Goal: Task Accomplishment & Management: Manage account settings

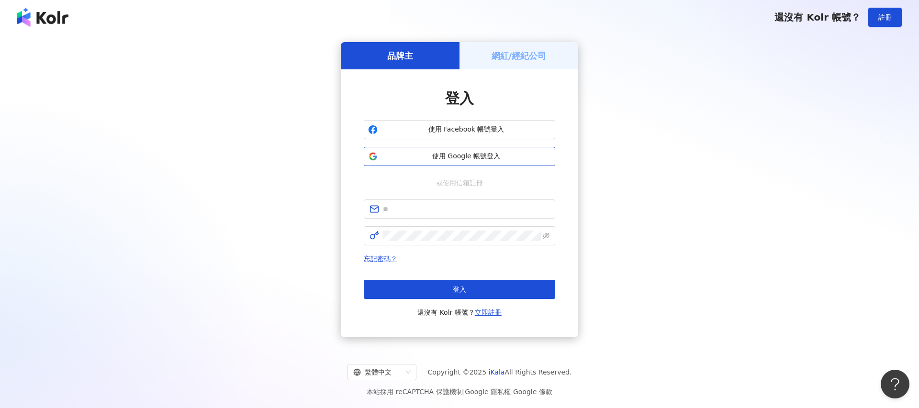
click at [484, 155] on span "使用 Google 帳號登入" at bounding box center [465, 157] width 169 height 10
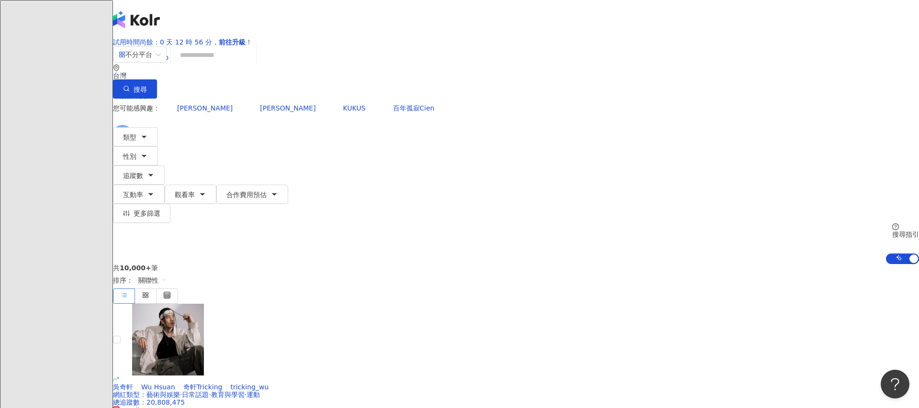
click at [124, 129] on span "L" at bounding box center [123, 134] width 4 height 11
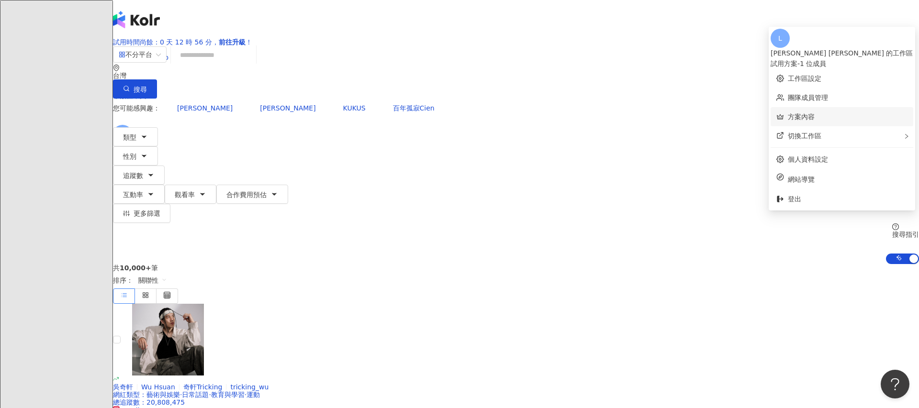
click at [804, 113] on link "方案內容" at bounding box center [800, 117] width 27 height 8
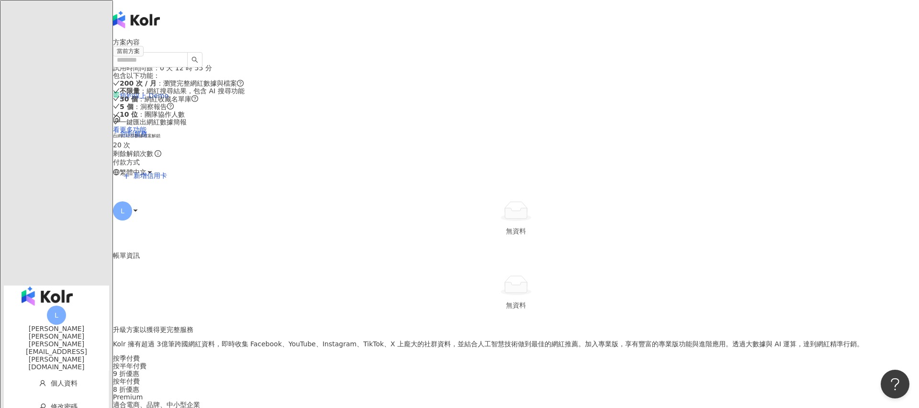
click at [32, 287] on img "button" at bounding box center [47, 296] width 51 height 19
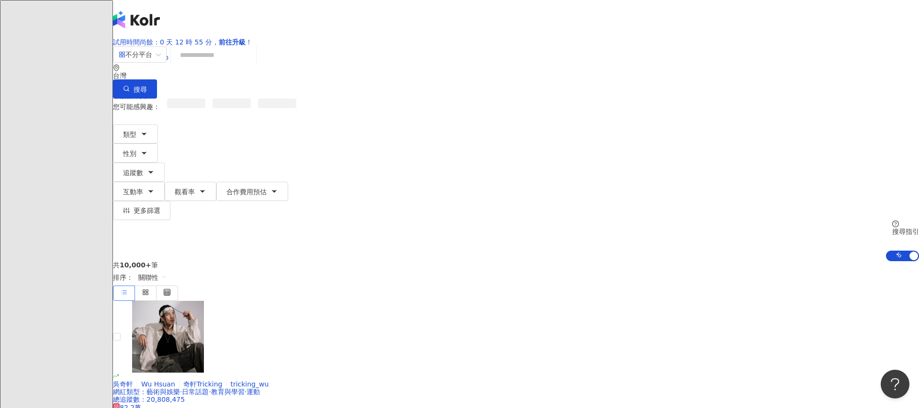
click at [252, 64] on input "search" at bounding box center [214, 55] width 78 height 18
click at [148, 130] on icon "button" at bounding box center [144, 134] width 8 height 8
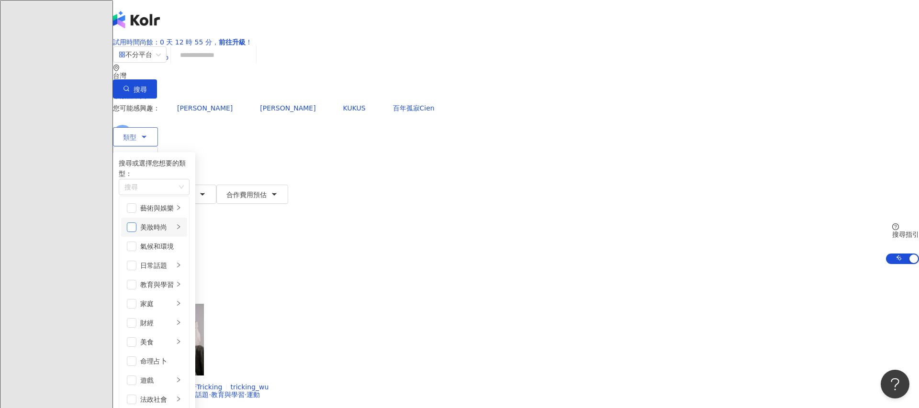
click at [136, 229] on span "button" at bounding box center [132, 227] width 10 height 10
click at [181, 223] on div "button" at bounding box center [179, 227] width 6 height 9
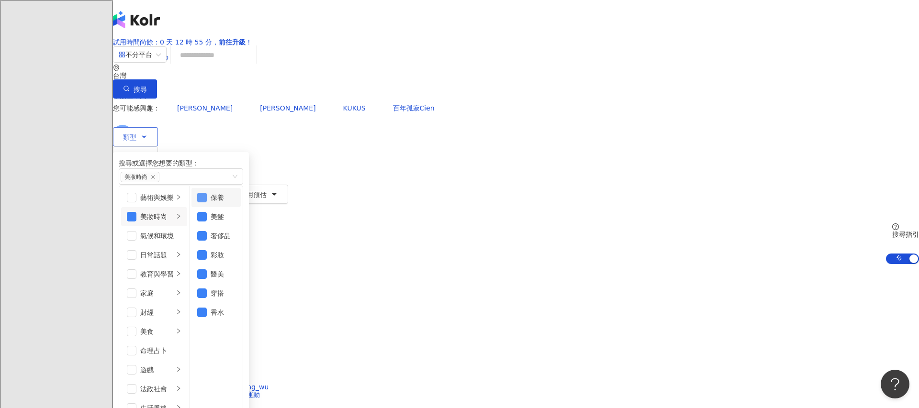
click at [207, 202] on span "button" at bounding box center [202, 198] width 10 height 10
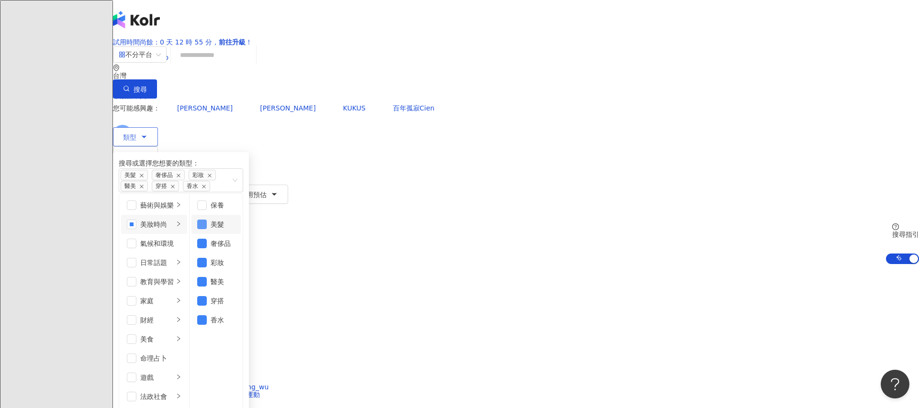
click at [207, 229] on span "button" at bounding box center [202, 225] width 10 height 10
click at [207, 266] on span "button" at bounding box center [202, 263] width 10 height 10
click at [241, 289] on li "醫美" at bounding box center [215, 281] width 49 height 19
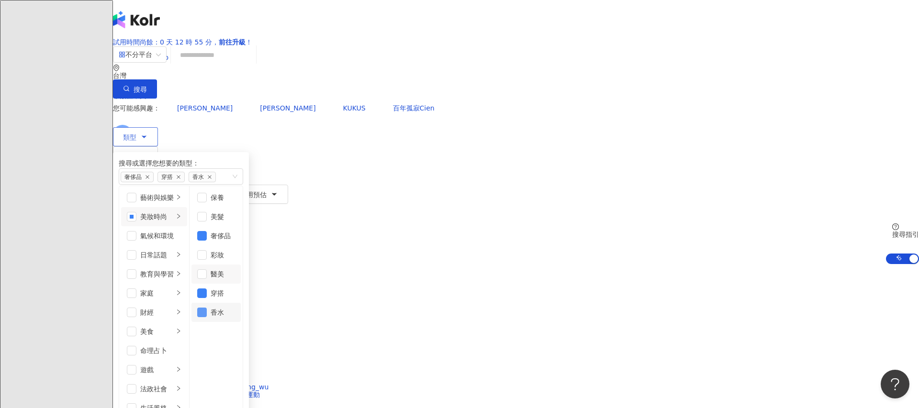
click at [207, 317] on span "button" at bounding box center [202, 313] width 10 height 10
click at [158, 146] on button "性別" at bounding box center [135, 155] width 45 height 19
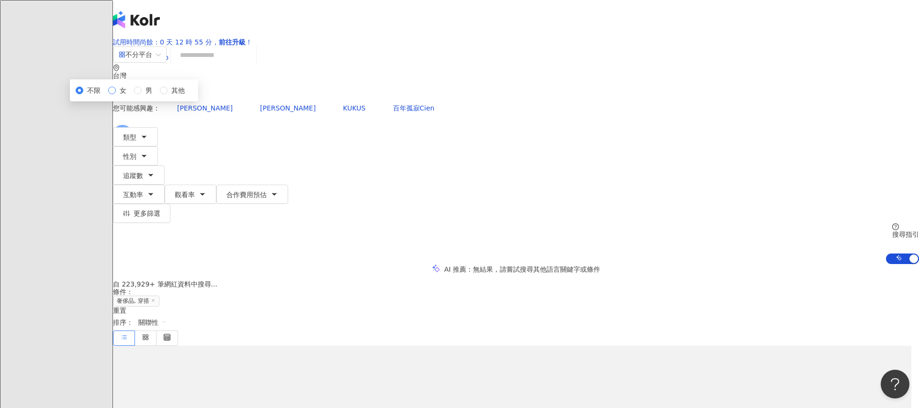
click at [130, 96] on label "女" at bounding box center [119, 90] width 22 height 11
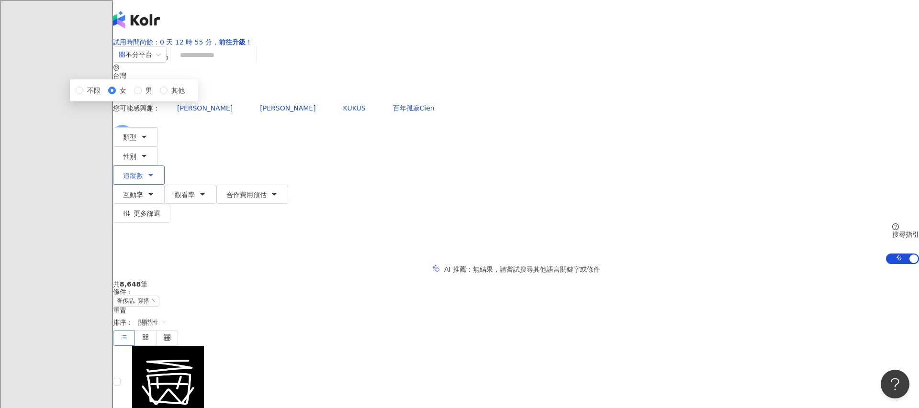
click at [165, 166] on button "追蹤數" at bounding box center [139, 175] width 52 height 19
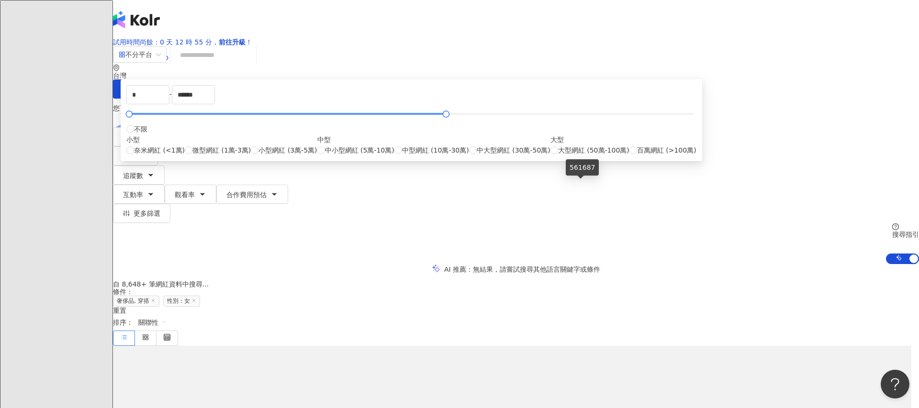
drag, startPoint x: 580, startPoint y: 182, endPoint x: 462, endPoint y: 182, distance: 118.6
click at [462, 117] on div at bounding box center [411, 114] width 564 height 6
type input "******"
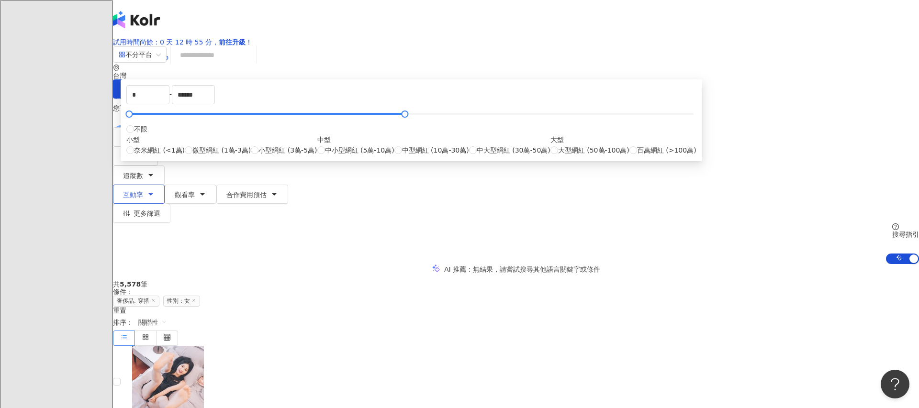
click at [143, 191] on span "互動率" at bounding box center [133, 195] width 20 height 8
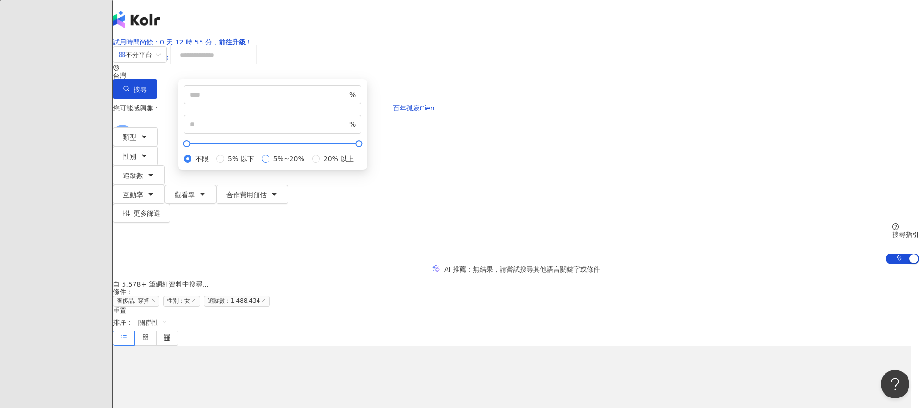
click at [308, 164] on span "5%~20%" at bounding box center [288, 159] width 39 height 11
type input "*"
type input "**"
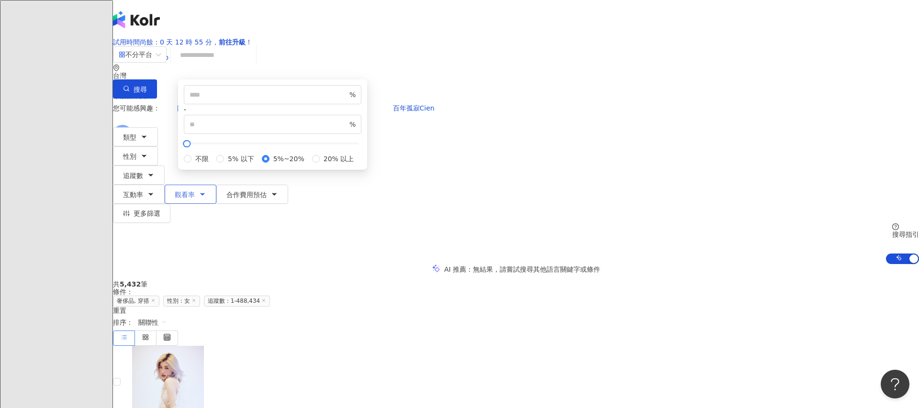
click at [216, 185] on button "觀看率" at bounding box center [191, 194] width 52 height 19
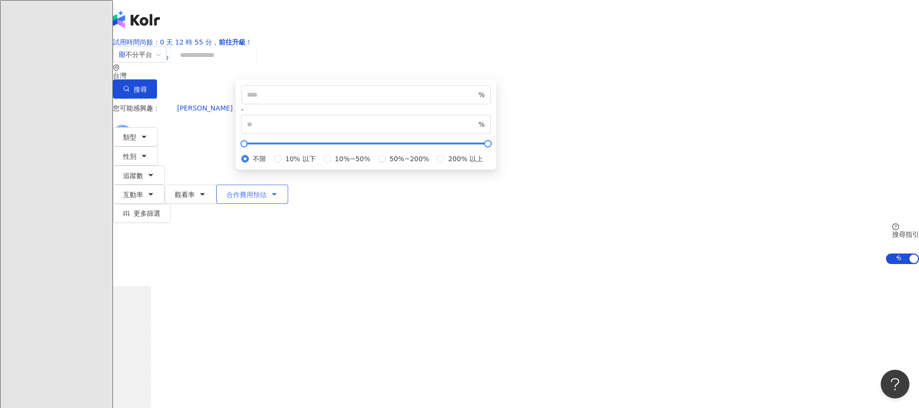
click at [288, 185] on button "合作費用預估" at bounding box center [252, 194] width 72 height 19
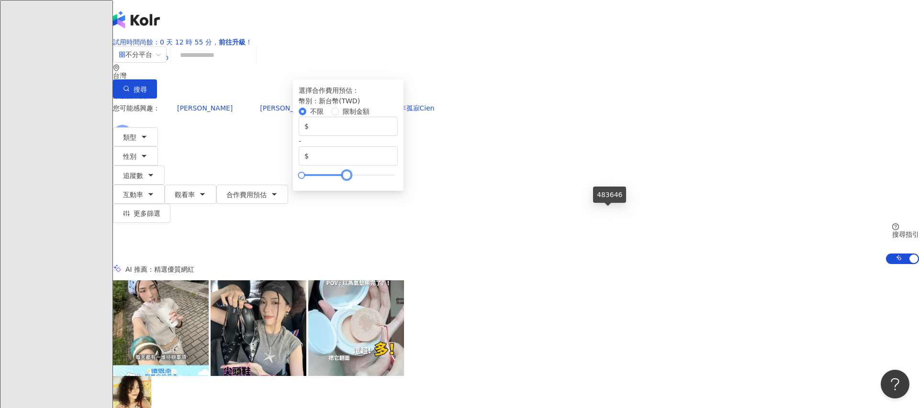
drag, startPoint x: 708, startPoint y: 212, endPoint x: 607, endPoint y: 209, distance: 101.0
click at [395, 178] on div at bounding box center [348, 175] width 94 height 6
click at [656, 115] on div "您可能感興趣： 李靜LJ 王信凱 KUKUS 百年孤寂Cien 類型 性別 追蹤數 互動率 觀看率 合作費用預估 更多篩選 不限 女 男 其他 * - ***…" at bounding box center [516, 182] width 806 height 166
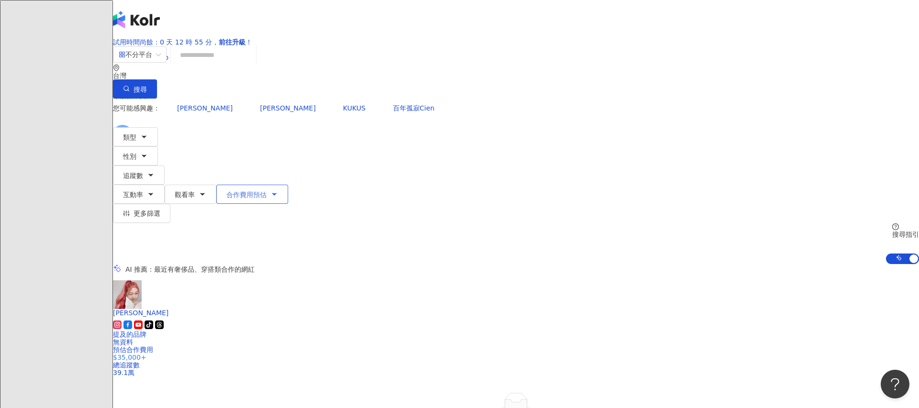
click at [288, 185] on button "合作費用預估" at bounding box center [252, 194] width 72 height 19
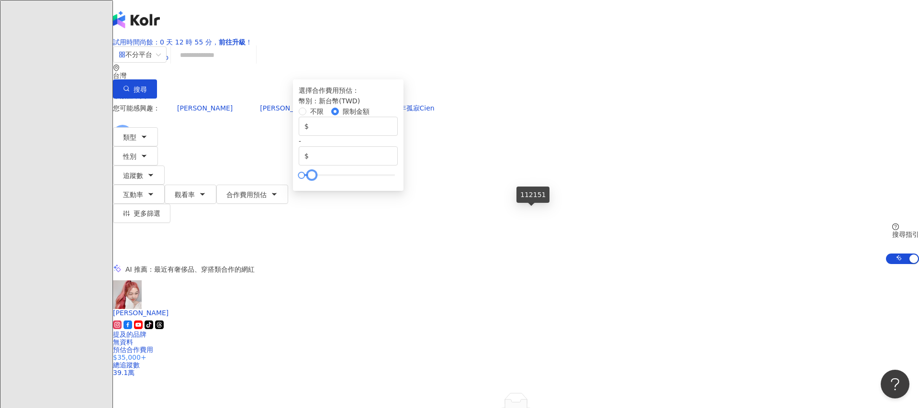
drag, startPoint x: 605, startPoint y: 210, endPoint x: 529, endPoint y: 208, distance: 76.1
click at [314, 178] on div at bounding box center [311, 175] width 5 height 5
type input "******"
click at [313, 178] on div at bounding box center [310, 175] width 5 height 5
click at [664, 117] on div "您可能感興趣： 李靜LJ 王信凱 KUKUS 百年孤寂Cien 類型 性別 追蹤數 互動率 觀看率 合作費用預估 更多篩選 不限 女 男 其他 * - ***…" at bounding box center [516, 182] width 806 height 166
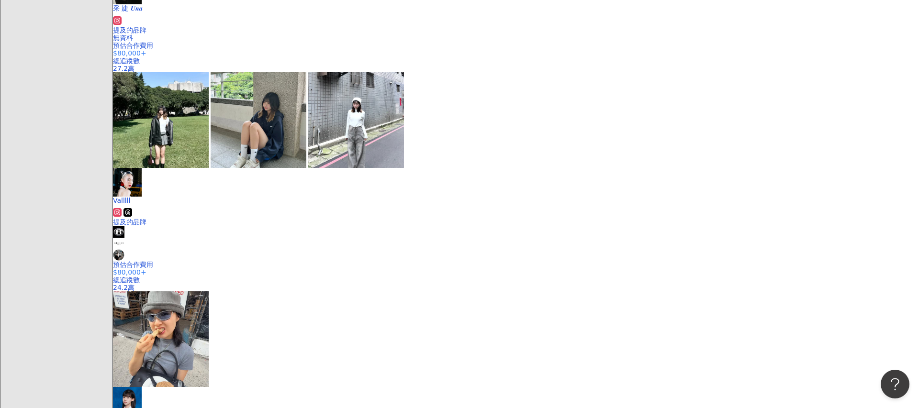
scroll to position [1111, 0]
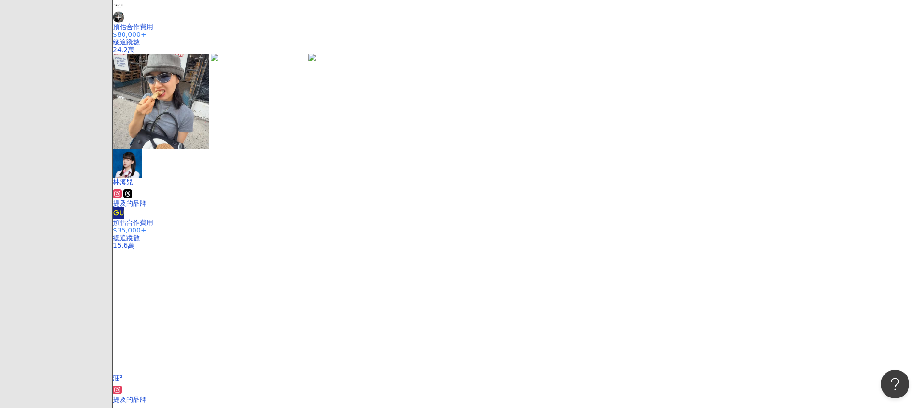
scroll to position [1288, 0]
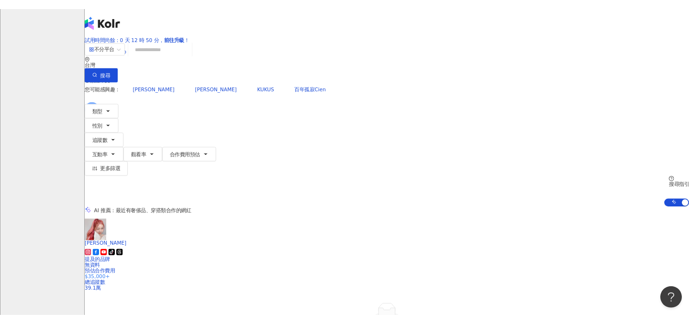
scroll to position [0, 0]
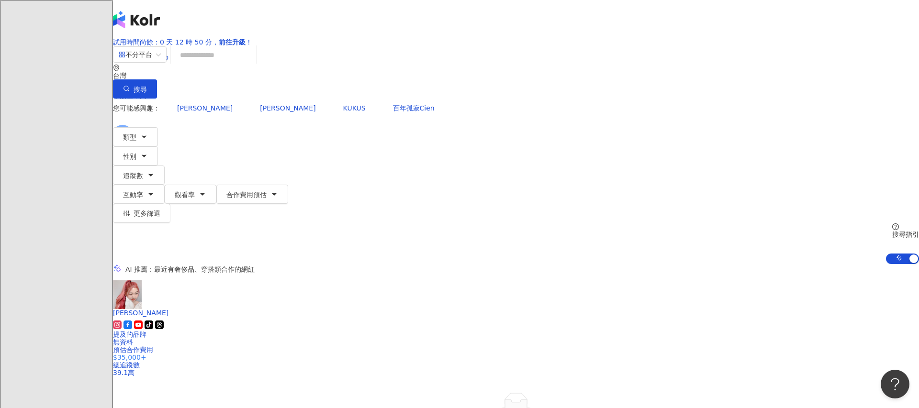
click at [132, 125] on span "L" at bounding box center [122, 134] width 19 height 19
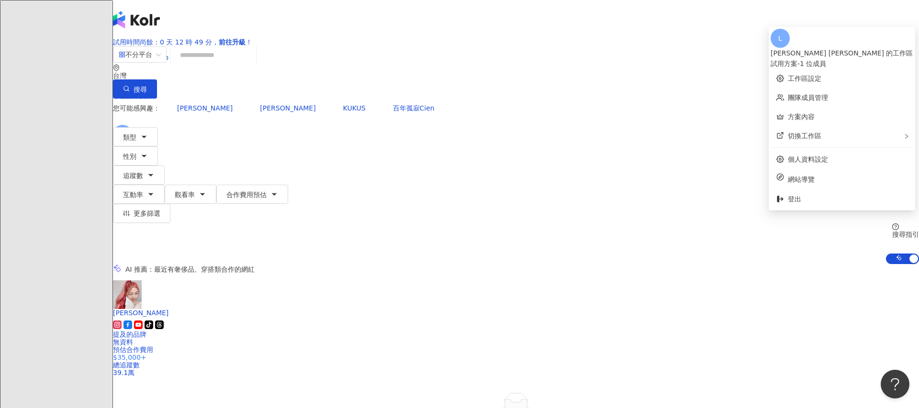
click at [696, 132] on div "您可能感興趣： 李靜LJ 王信凱 KUKUS 百年孤寂Cien 類型 性別 追蹤數 互動率 觀看率 合作費用預估 更多篩選 不限 女 男 其他 * - ***…" at bounding box center [516, 182] width 806 height 166
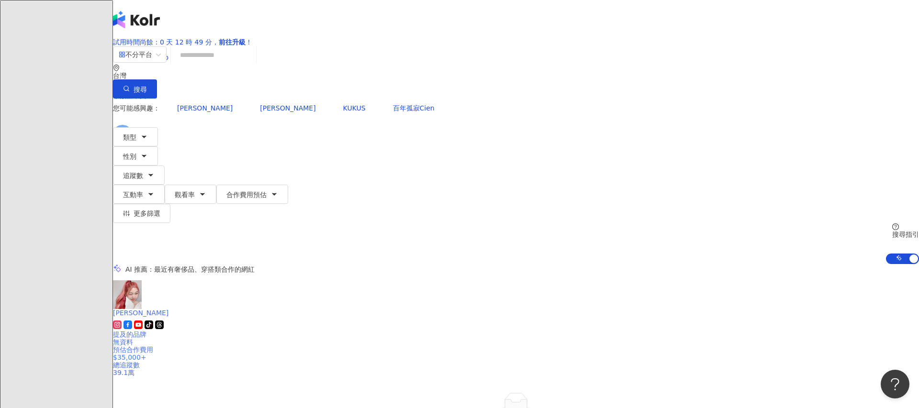
click at [343, 321] on div "tiktok-icon" at bounding box center [516, 326] width 806 height 10
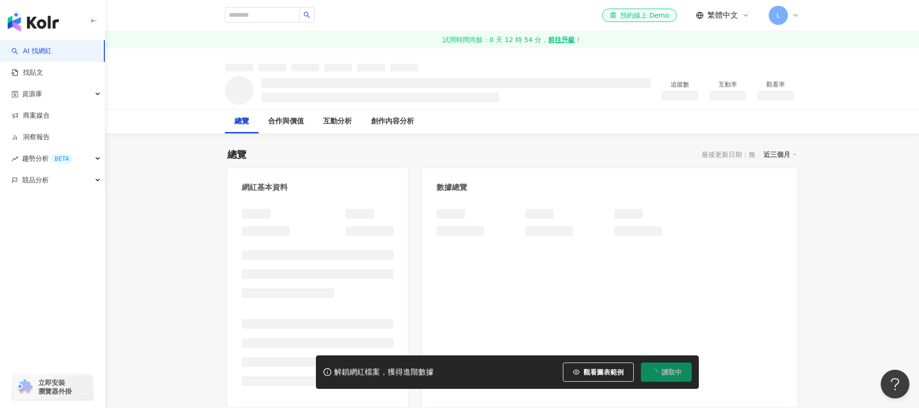
scroll to position [3, 0]
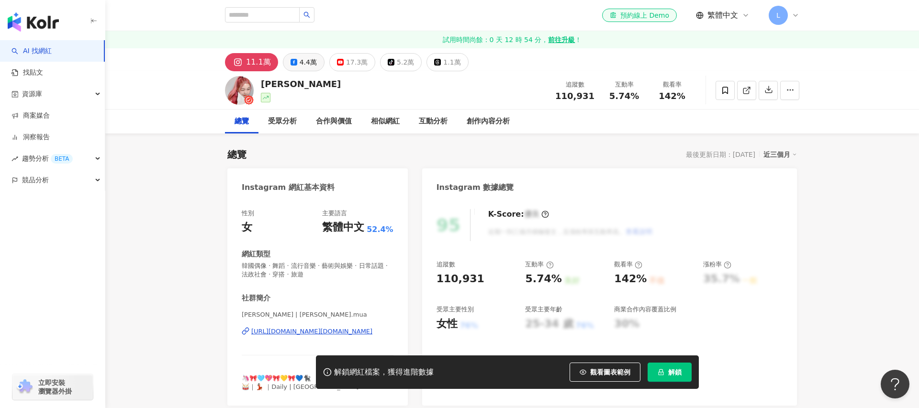
click at [299, 66] on div "4.4萬" at bounding box center [307, 61] width 17 height 13
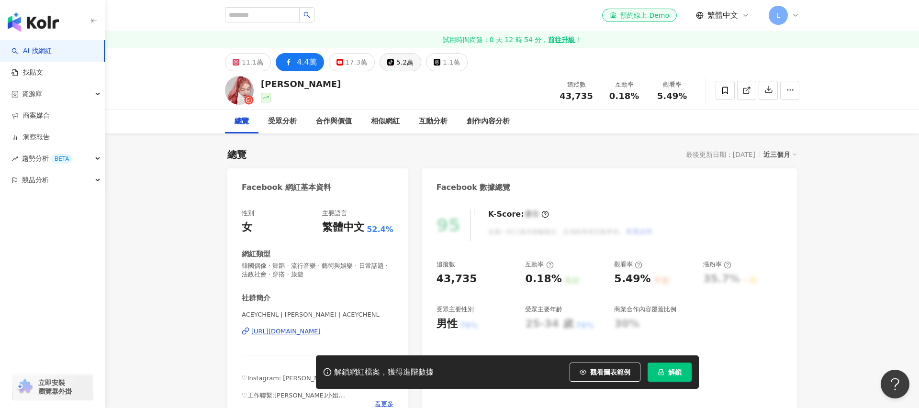
click at [352, 65] on div "17.3萬" at bounding box center [356, 61] width 22 height 13
click at [388, 62] on button "tiktok-icon 5.2萬" at bounding box center [400, 62] width 42 height 18
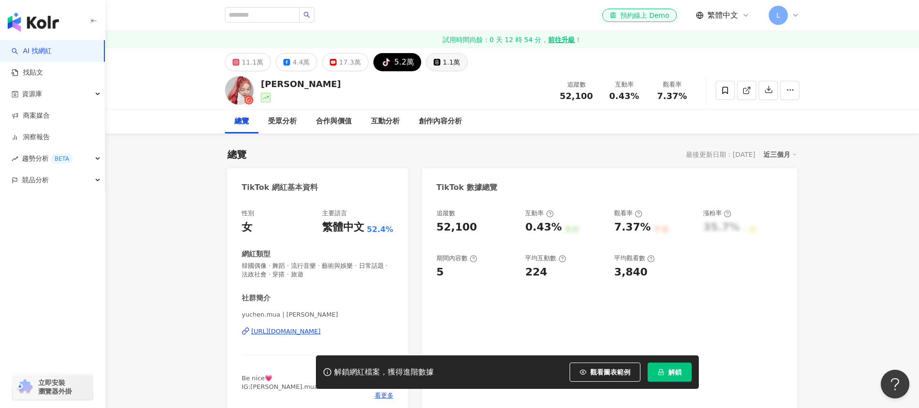
click at [443, 65] on div "1.1萬" at bounding box center [451, 61] width 17 height 13
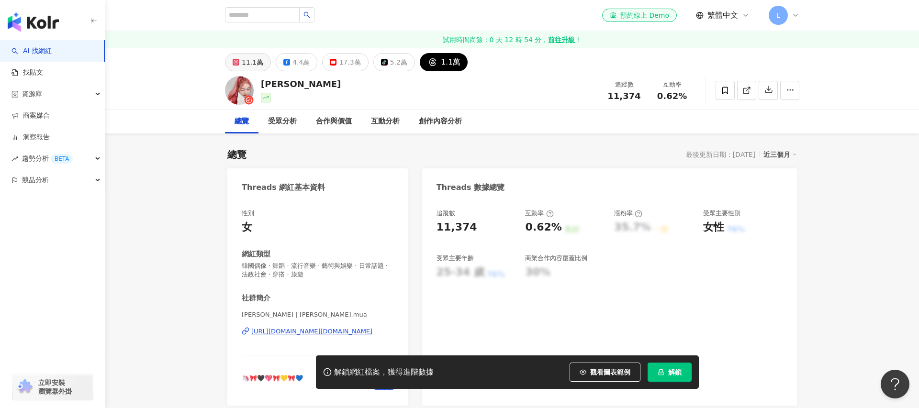
click at [256, 67] on div "11.1萬" at bounding box center [253, 61] width 22 height 13
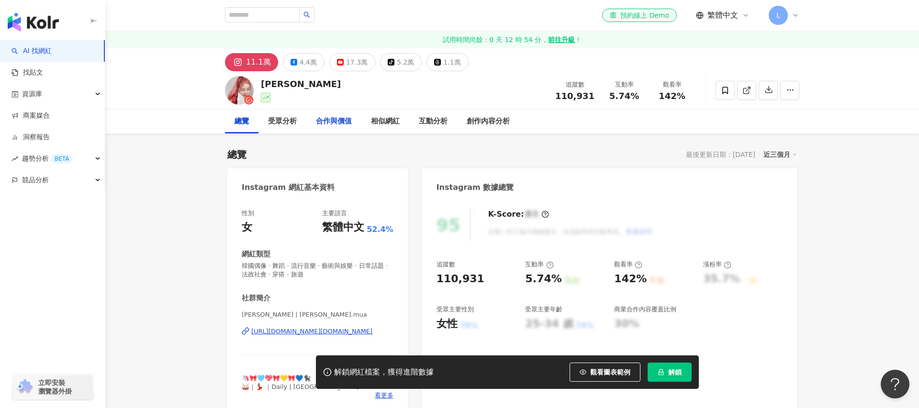
click at [290, 65] on icon at bounding box center [293, 62] width 7 height 7
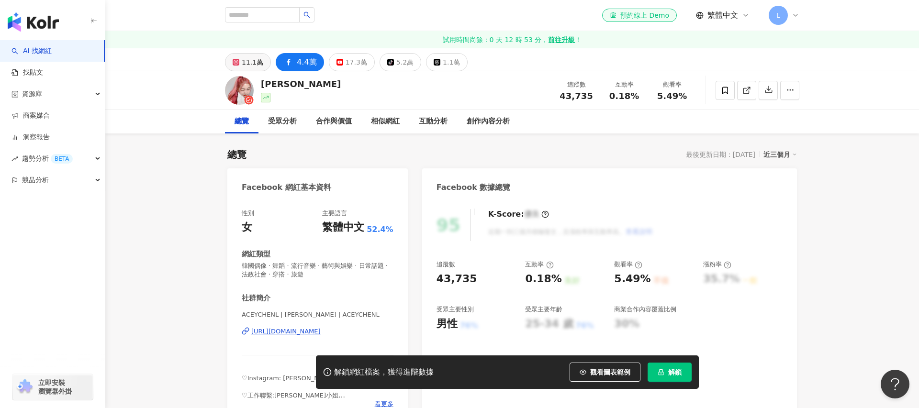
click at [244, 57] on div "11.1萬" at bounding box center [253, 61] width 22 height 13
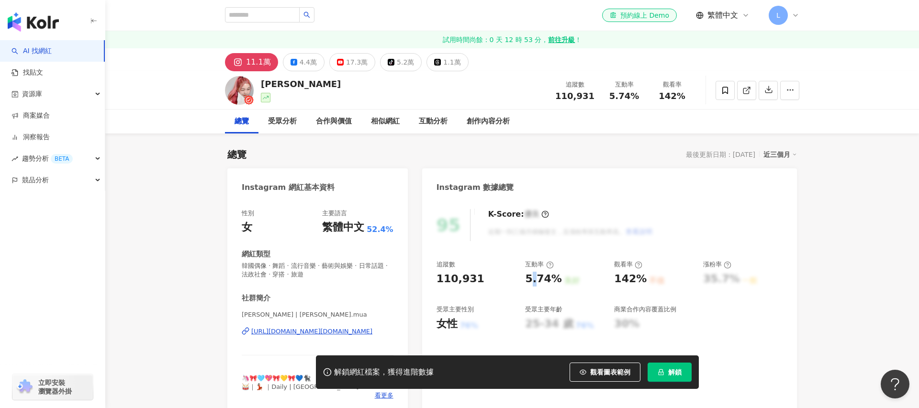
drag, startPoint x: 534, startPoint y: 275, endPoint x: 528, endPoint y: 280, distance: 8.5
click at [528, 280] on div "5.74%" at bounding box center [543, 279] width 36 height 15
drag, startPoint x: 528, startPoint y: 280, endPoint x: 569, endPoint y: 280, distance: 41.1
click at [569, 280] on div "5.74% 良好" at bounding box center [564, 279] width 79 height 15
drag, startPoint x: 550, startPoint y: 278, endPoint x: 508, endPoint y: 278, distance: 42.1
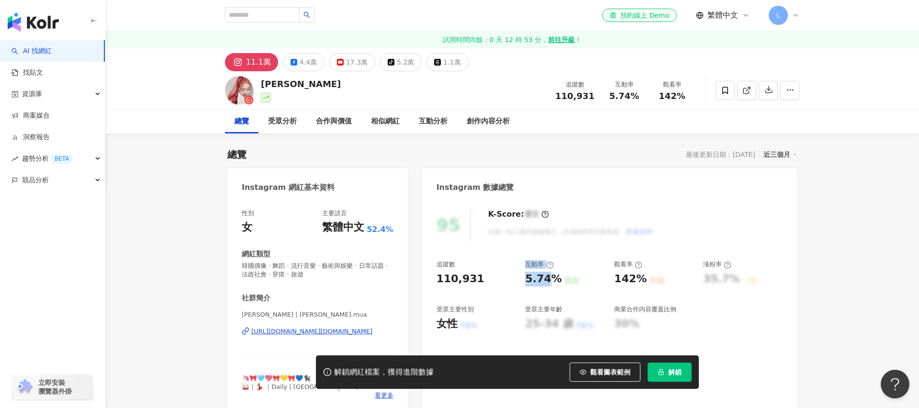
click at [508, 278] on div "追蹤數 110,931 互動率 5.74% 良好 觀看率 142% 不佳 漲粉率 35.7% 一般 受眾主要性別 女性 76% 受眾主要年齡 25-34 歲 …" at bounding box center [609, 295] width 346 height 71
click at [495, 279] on div "110,931" at bounding box center [475, 279] width 79 height 15
drag, startPoint x: 523, startPoint y: 275, endPoint x: 576, endPoint y: 275, distance: 53.1
click at [571, 275] on div "追蹤數 110,931 互動率 5.74% 良好 觀看率 142% 不佳 漲粉率 35.7% 一般 受眾主要性別 女性 76% 受眾主要年齡 25-34 歲 …" at bounding box center [609, 295] width 346 height 71
click at [576, 275] on div "5.74% 良好" at bounding box center [564, 279] width 79 height 15
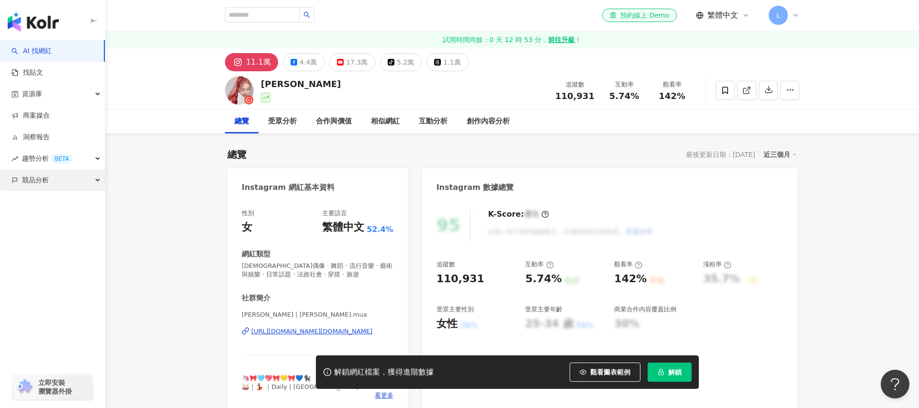
click at [53, 171] on div "競品分析" at bounding box center [52, 180] width 105 height 22
click at [50, 133] on link "洞察報告" at bounding box center [30, 138] width 38 height 10
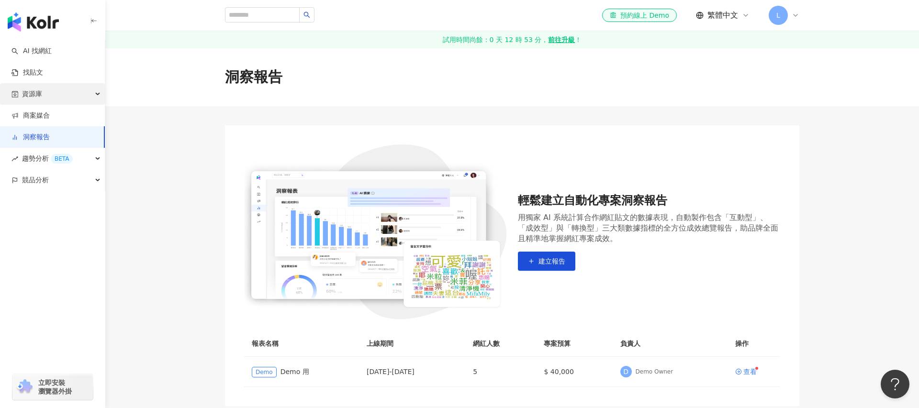
click at [66, 101] on div "資源庫" at bounding box center [52, 94] width 105 height 22
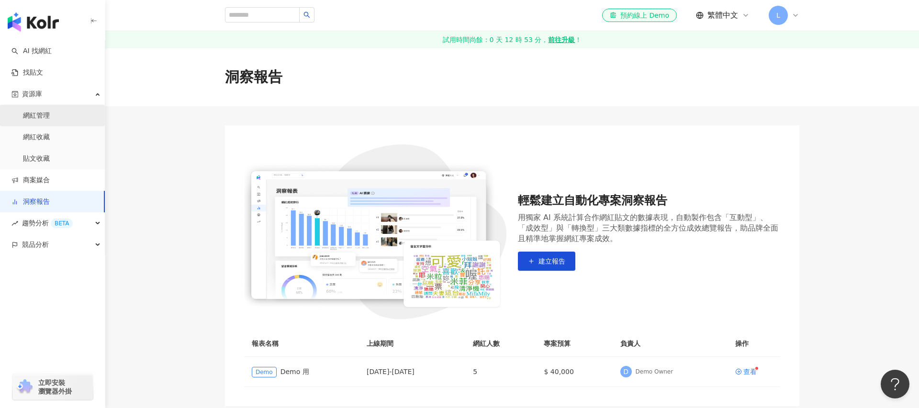
click at [49, 120] on link "網紅管理" at bounding box center [36, 116] width 27 height 10
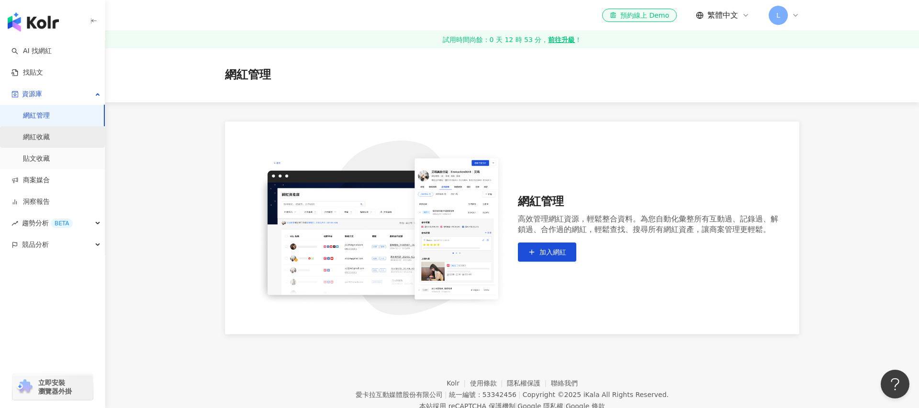
click at [44, 138] on link "網紅收藏" at bounding box center [36, 138] width 27 height 10
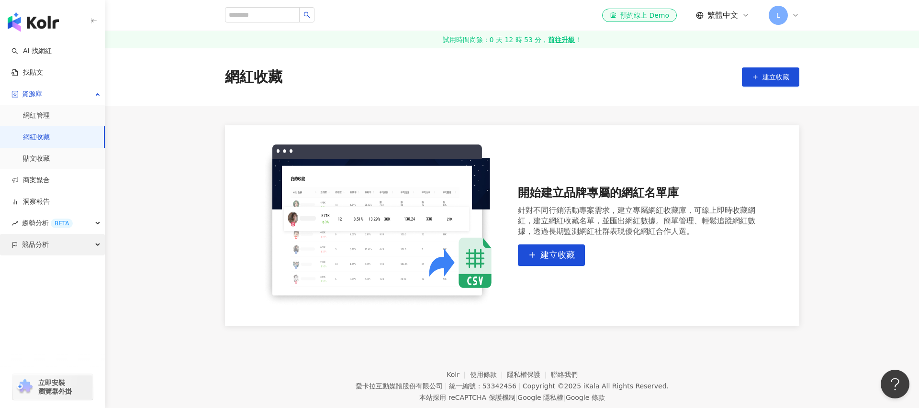
click at [43, 240] on span "競品分析" at bounding box center [35, 245] width 27 height 22
click at [89, 223] on div "趨勢分析 BETA" at bounding box center [52, 223] width 105 height 22
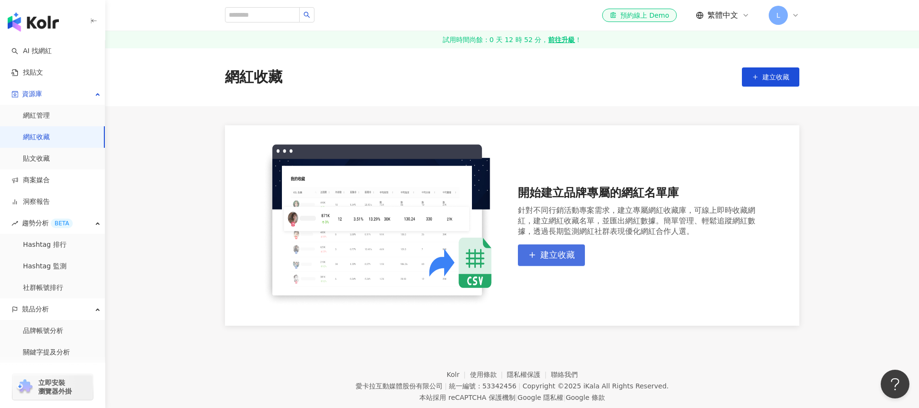
click at [535, 251] on icon "button" at bounding box center [532, 255] width 9 height 9
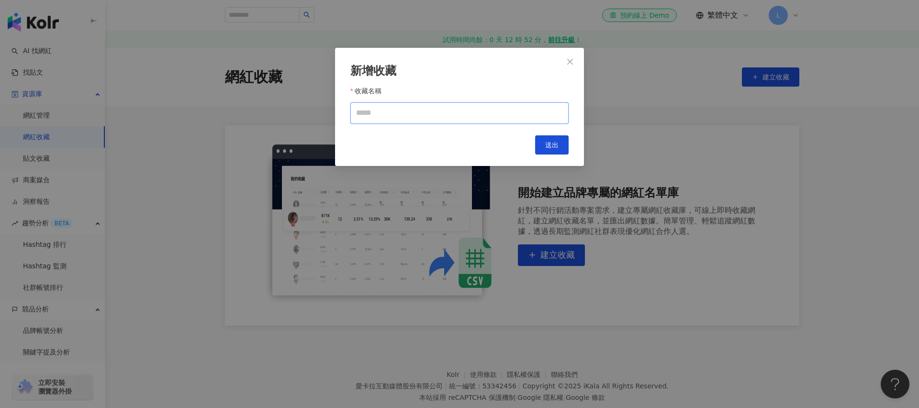
click at [473, 118] on input "收藏名稱" at bounding box center [459, 113] width 218 height 22
type input "**********"
click at [538, 142] on button "送出" at bounding box center [551, 144] width 33 height 19
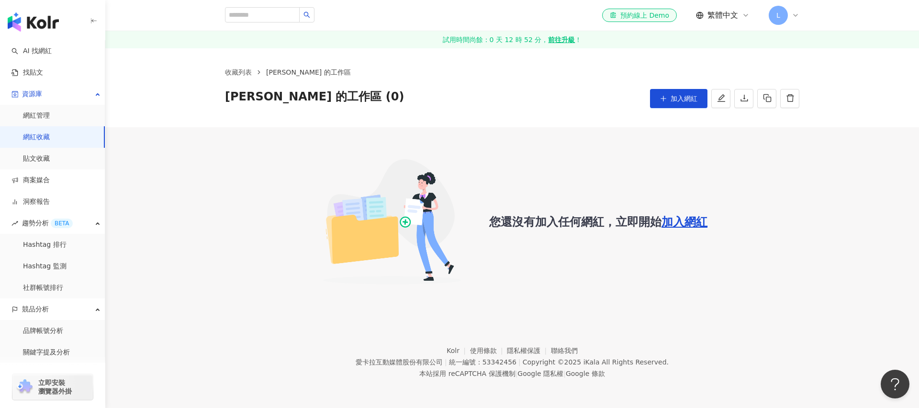
click at [673, 224] on span "加入網紅" at bounding box center [684, 221] width 46 height 13
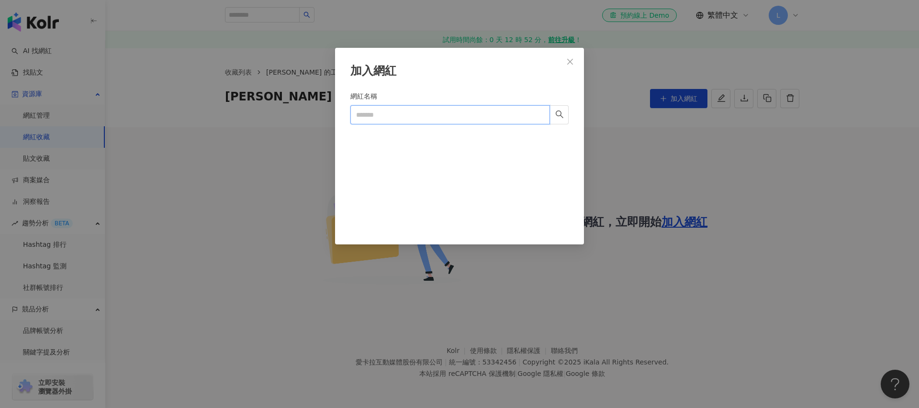
click at [467, 113] on input "網紅名稱" at bounding box center [449, 114] width 199 height 19
type input "*"
type input "**********"
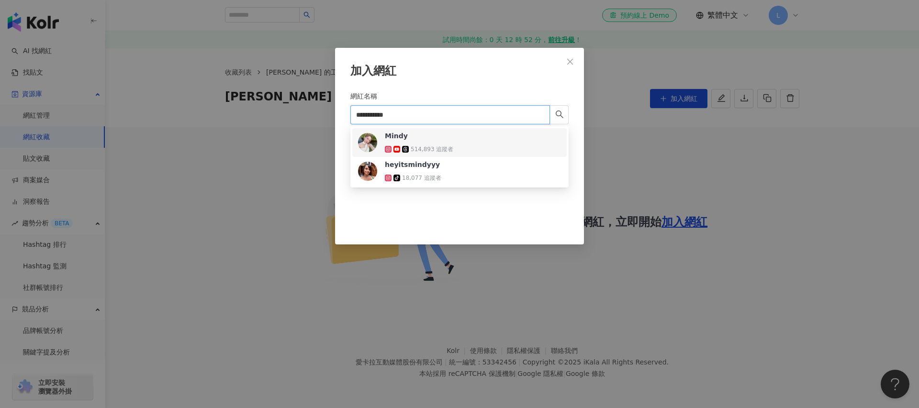
click at [449, 145] on div "514,893 追蹤者" at bounding box center [431, 149] width 43 height 8
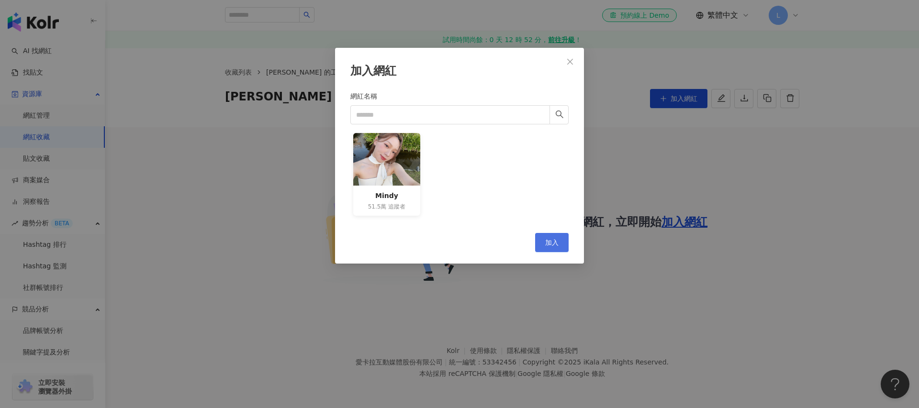
click at [547, 238] on button "加入" at bounding box center [551, 242] width 33 height 19
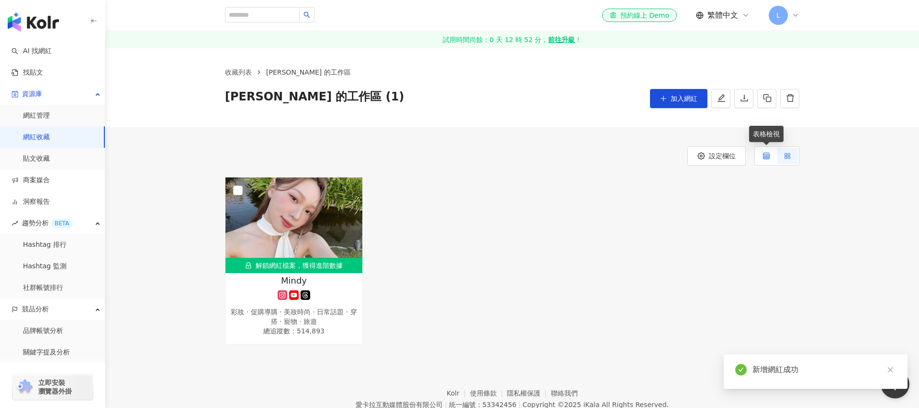
click at [770, 157] on label at bounding box center [765, 156] width 21 height 16
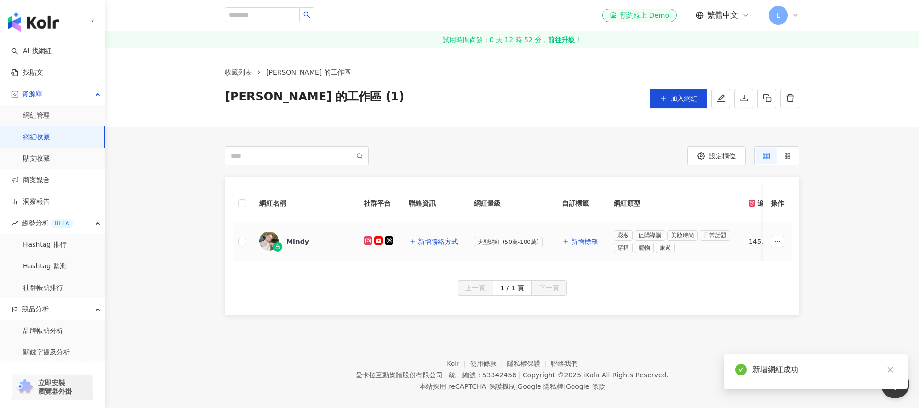
scroll to position [30, 0]
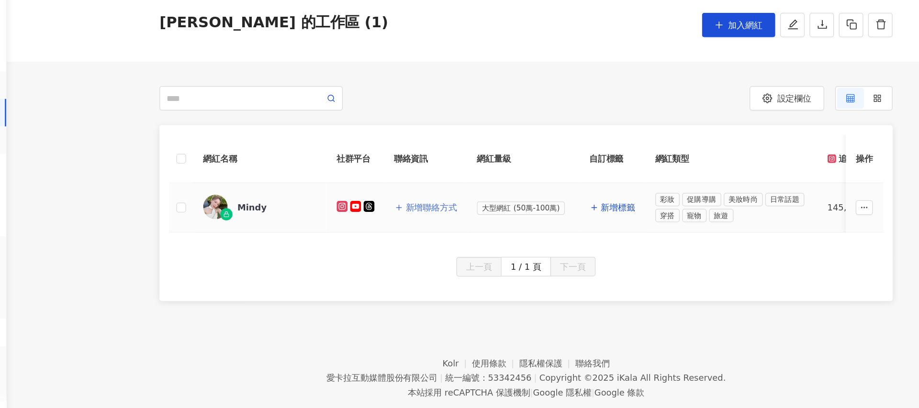
click at [435, 212] on span "新增聯絡方式" at bounding box center [438, 212] width 40 height 8
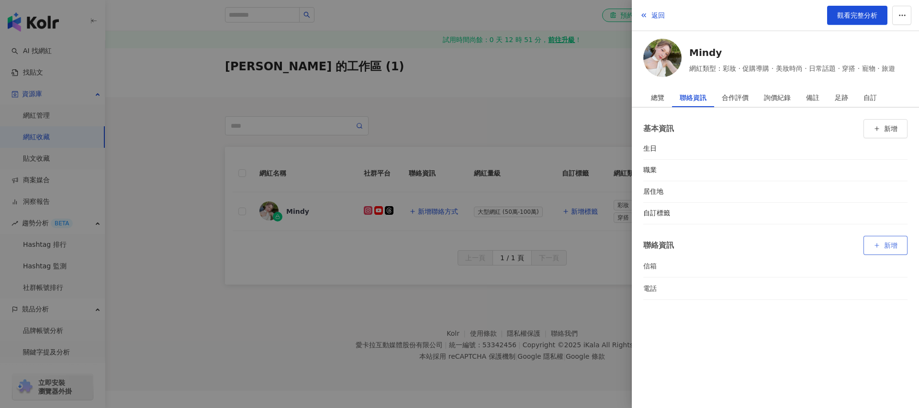
click at [891, 247] on span "新增" at bounding box center [890, 246] width 13 height 8
click at [740, 97] on div "合作評價" at bounding box center [734, 97] width 27 height 19
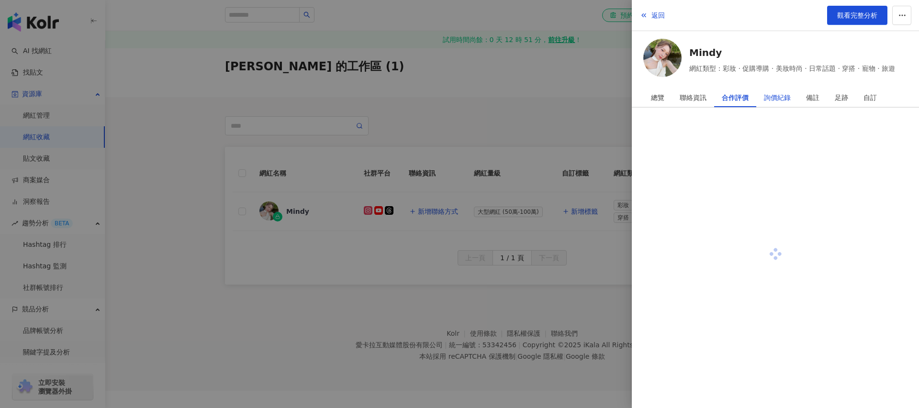
click at [773, 97] on div "詢價紀錄" at bounding box center [777, 97] width 27 height 19
click at [808, 97] on div "備註" at bounding box center [812, 97] width 13 height 19
click at [839, 96] on div "足跡" at bounding box center [840, 97] width 13 height 19
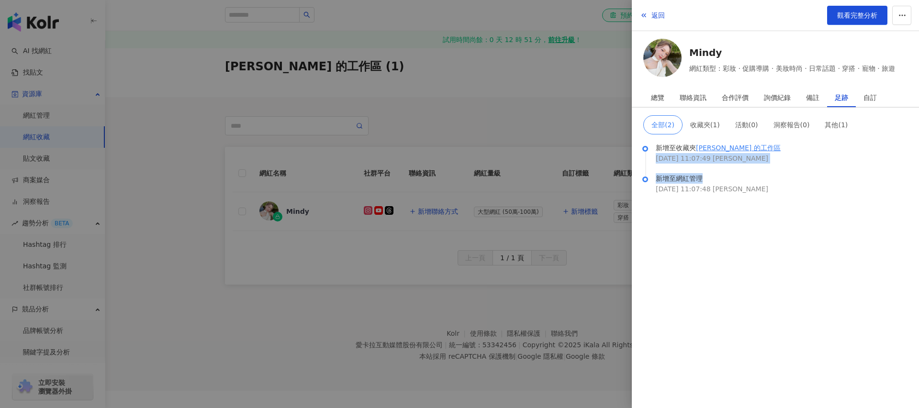
drag, startPoint x: 660, startPoint y: 154, endPoint x: 753, endPoint y: 182, distance: 97.9
click at [753, 182] on ul "新增至收藏夾 Leo Chen 的工作區 2025/09/08 11:07:49 Leo Chen 新增至網紅管理 2025/09/08 11:07:48 L…" at bounding box center [775, 179] width 264 height 66
click at [762, 186] on div "2025/09/08 11:07:48 Leo Chen" at bounding box center [781, 189] width 252 height 11
drag, startPoint x: 755, startPoint y: 191, endPoint x: 649, endPoint y: 149, distance: 114.2
click at [649, 149] on ul "新增至收藏夾 Leo Chen 的工作區 2025/09/08 11:07:49 Leo Chen 新增至網紅管理 2025/09/08 11:07:48 L…" at bounding box center [775, 179] width 264 height 66
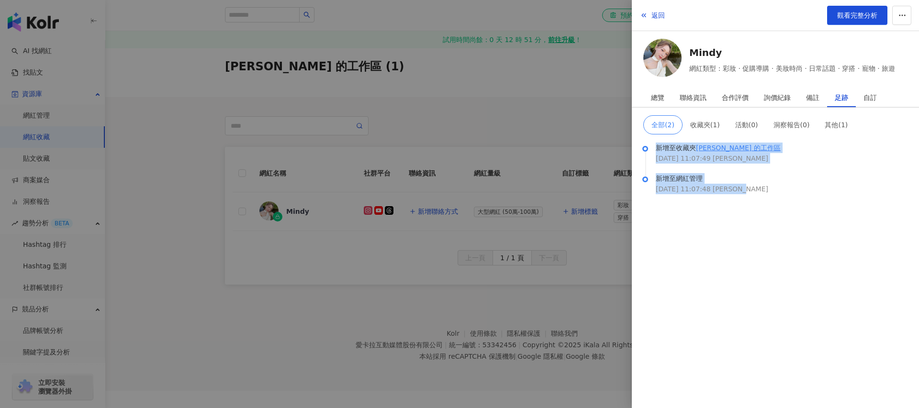
click at [785, 174] on div "新增至網紅管理" at bounding box center [781, 178] width 252 height 11
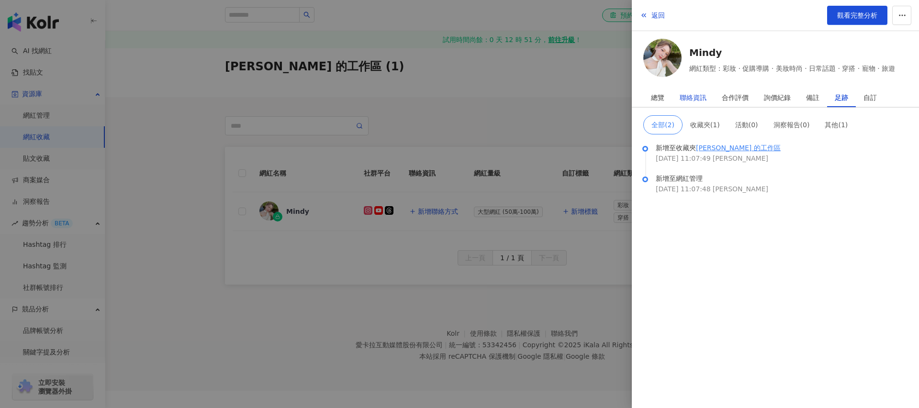
click at [680, 101] on div "聯絡資訊" at bounding box center [692, 97] width 27 height 19
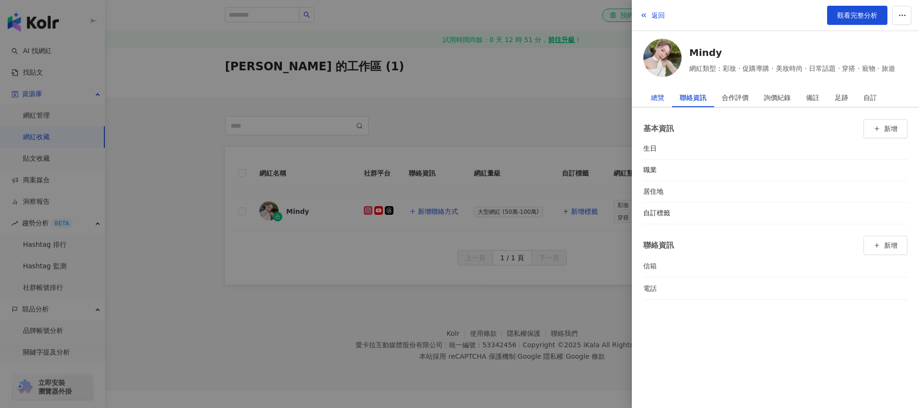
click at [654, 101] on div "總覽" at bounding box center [657, 97] width 13 height 19
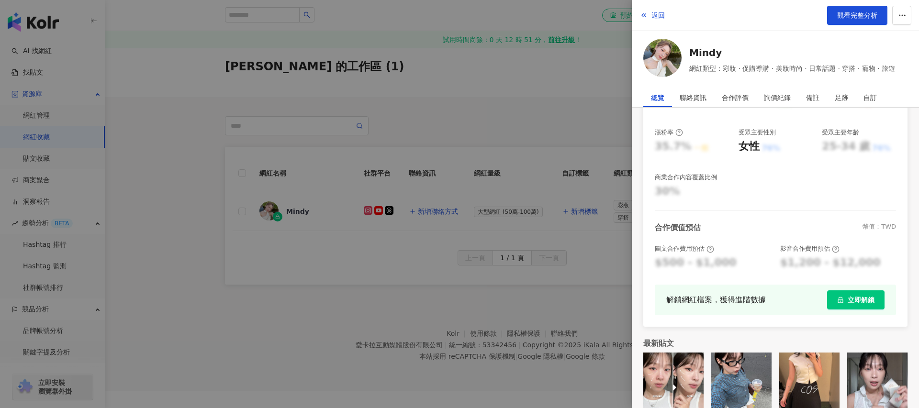
scroll to position [186, 0]
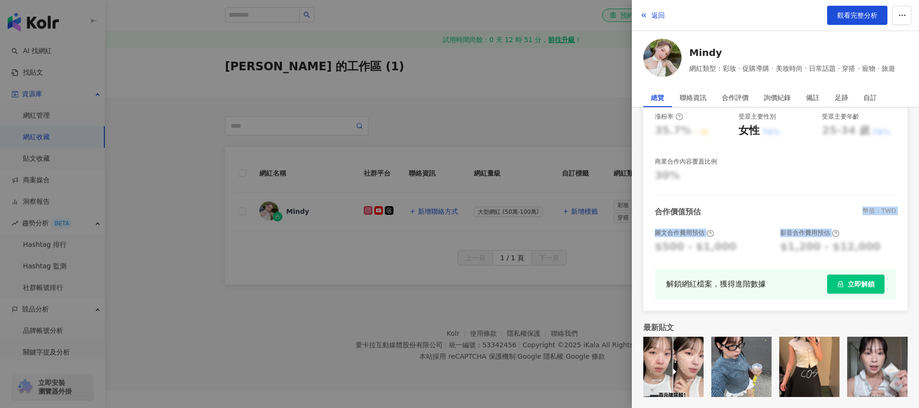
drag, startPoint x: 665, startPoint y: 218, endPoint x: 674, endPoint y: 248, distance: 31.2
click at [674, 248] on div "合作價值預估 幣值：TWD 圖文合作費用預估 $500 - $1,000 影音合作費用預估 $1,200 - $12,000" at bounding box center [774, 231] width 241 height 48
click at [757, 216] on div "合作價值預估 幣值：TWD" at bounding box center [774, 212] width 241 height 11
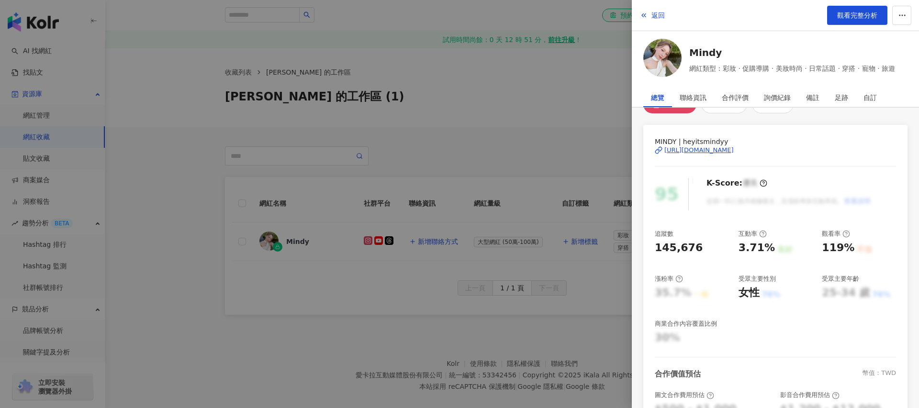
scroll to position [0, 0]
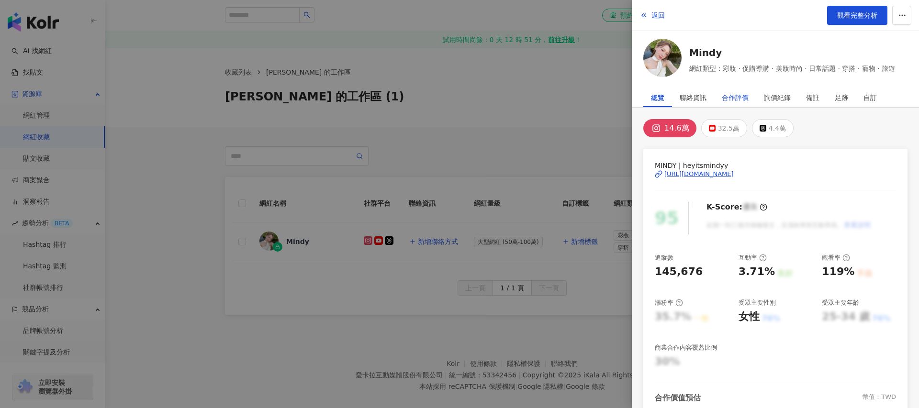
click at [732, 102] on div "合作評價" at bounding box center [734, 97] width 27 height 19
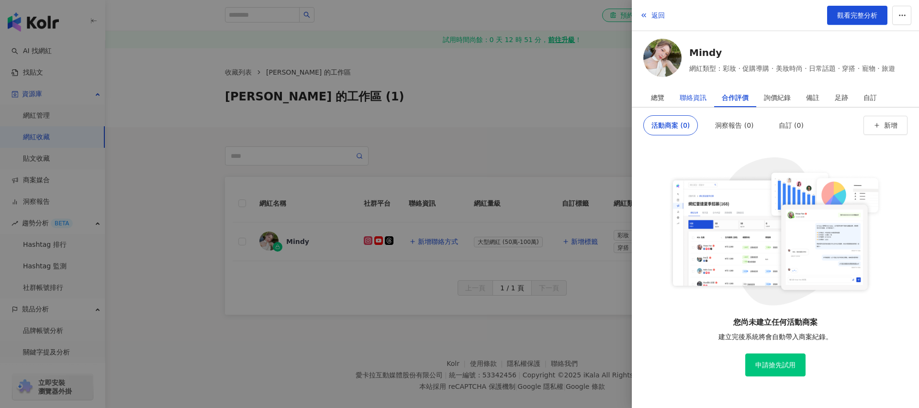
click at [700, 99] on div "聯絡資訊" at bounding box center [692, 97] width 27 height 19
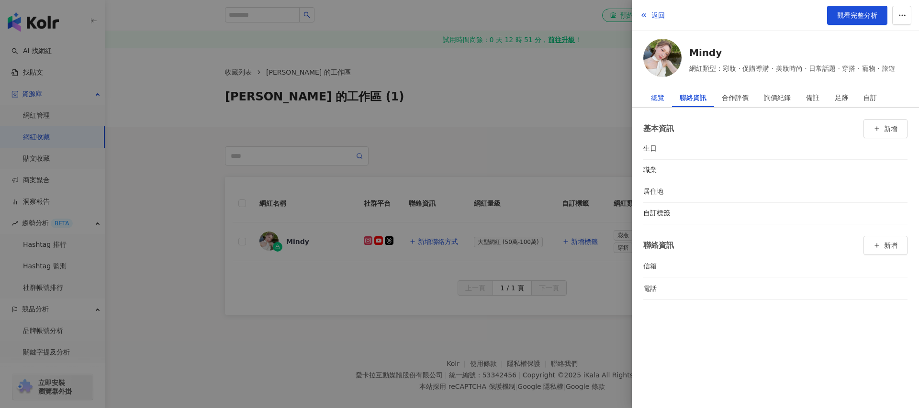
click at [652, 99] on div "總覽" at bounding box center [657, 97] width 13 height 19
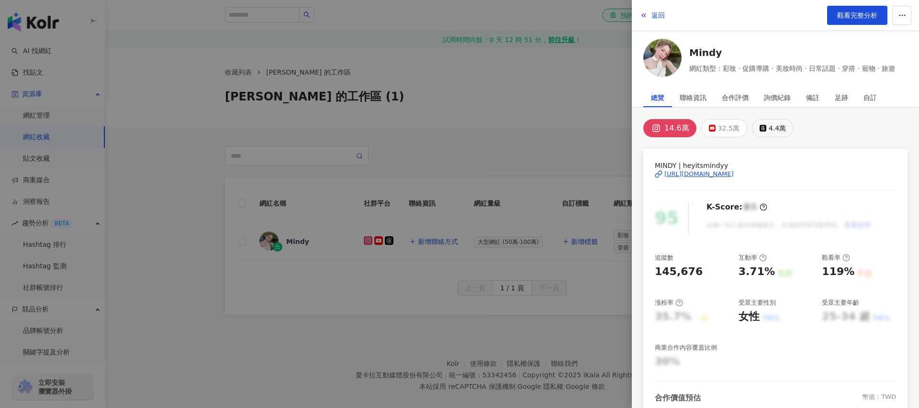
click at [759, 130] on icon at bounding box center [762, 128] width 7 height 7
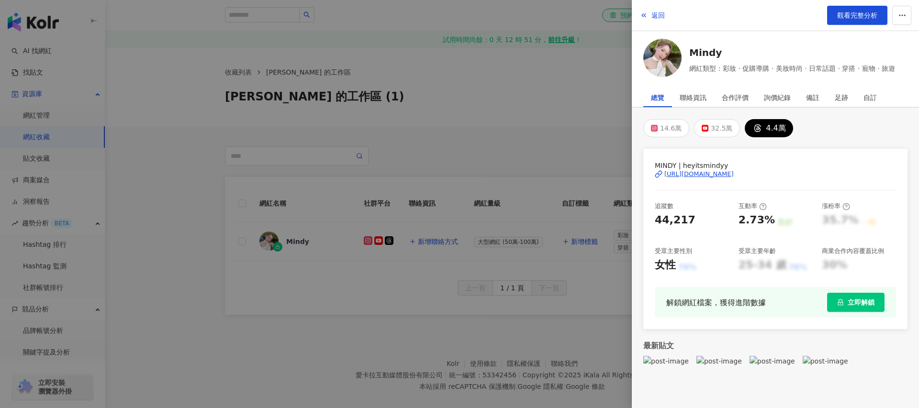
click at [702, 175] on div "https://www.threads.com/@heyitsmindyy" at bounding box center [698, 174] width 69 height 9
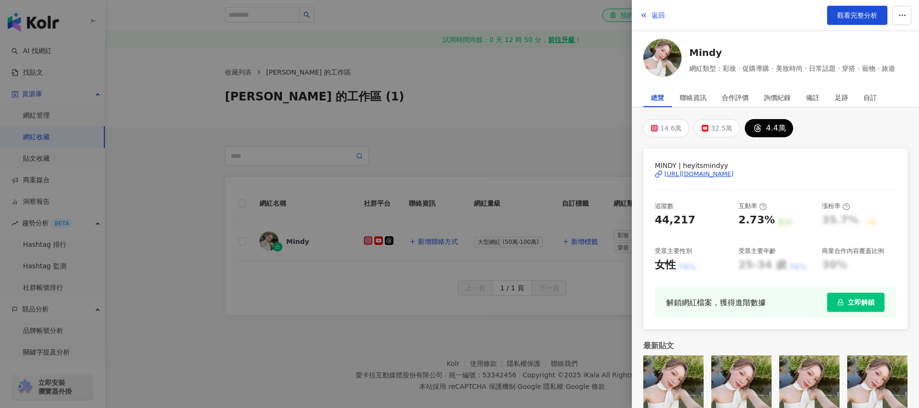
click at [481, 234] on div at bounding box center [459, 204] width 919 height 408
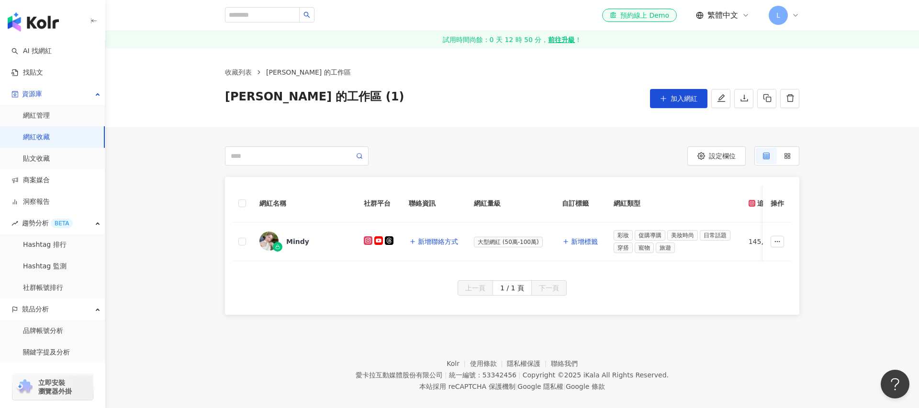
click at [539, 149] on div "設定欄位" at bounding box center [655, 155] width 287 height 19
click at [538, 176] on div "設定欄位 解鎖網紅檔案，獲得進階數據 Mindy 彩妝 · 促購導購 · 美妝時尚 · 日常話題 · 穿搭 · 寵物 · 旅遊 總追蹤數 ： 514,893 …" at bounding box center [511, 230] width 813 height 168
click at [342, 104] on span "Leo Chen 的工作區 (1)" at bounding box center [314, 98] width 179 height 19
click at [342, 93] on span "Leo Chen 的工作區 (1)" at bounding box center [314, 98] width 179 height 19
click at [347, 93] on div "Leo Chen 的工作區 (1) 加入網紅" at bounding box center [512, 98] width 574 height 19
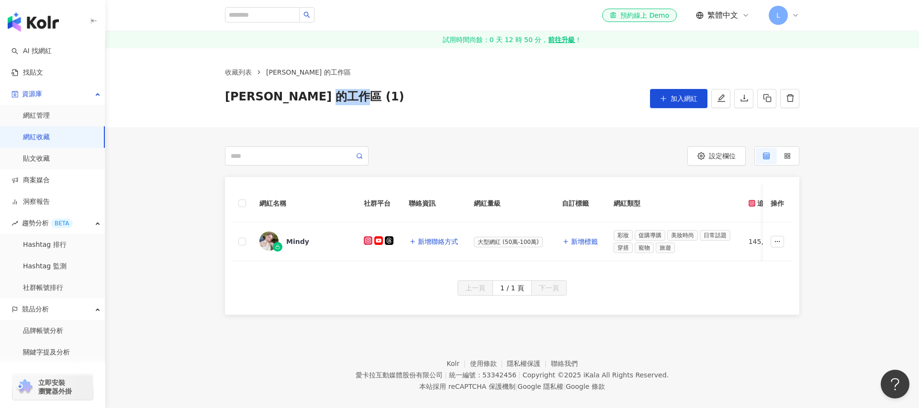
drag, startPoint x: 330, startPoint y: 100, endPoint x: 366, endPoint y: 100, distance: 36.8
click at [366, 100] on div "Leo Chen 的工作區 (1) 加入網紅" at bounding box center [512, 98] width 574 height 19
click at [383, 108] on div "收藏列表 Leo Chen 的工作區 Leo Chen 的工作區 (1) 加入網紅" at bounding box center [511, 87] width 813 height 79
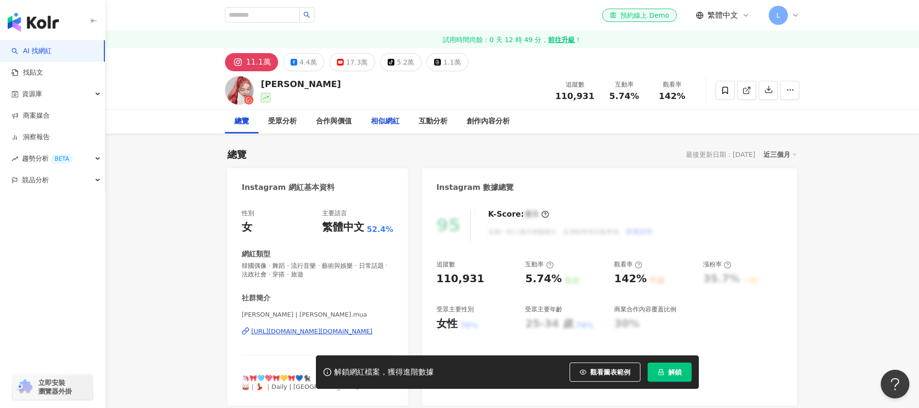
click at [388, 122] on div "相似網紅" at bounding box center [385, 121] width 29 height 11
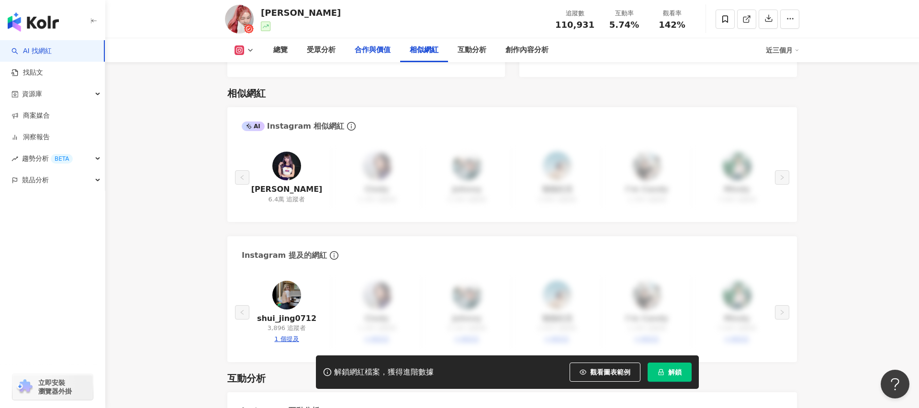
click at [376, 53] on div "合作與價值" at bounding box center [372, 49] width 36 height 11
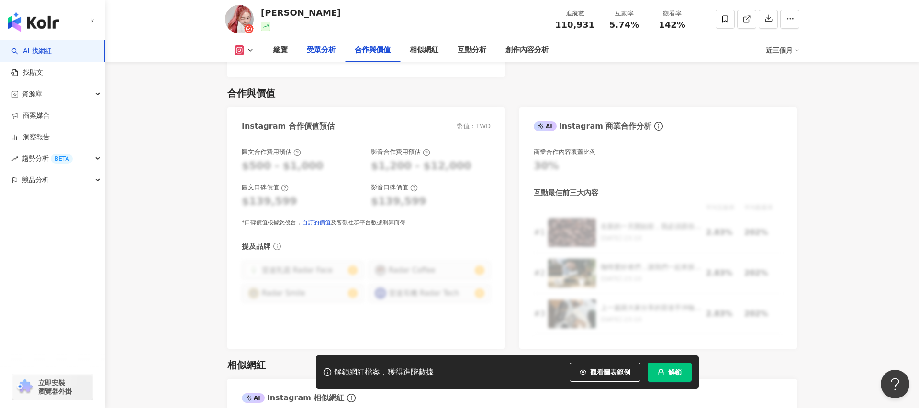
click at [325, 55] on div "受眾分析" at bounding box center [321, 50] width 48 height 24
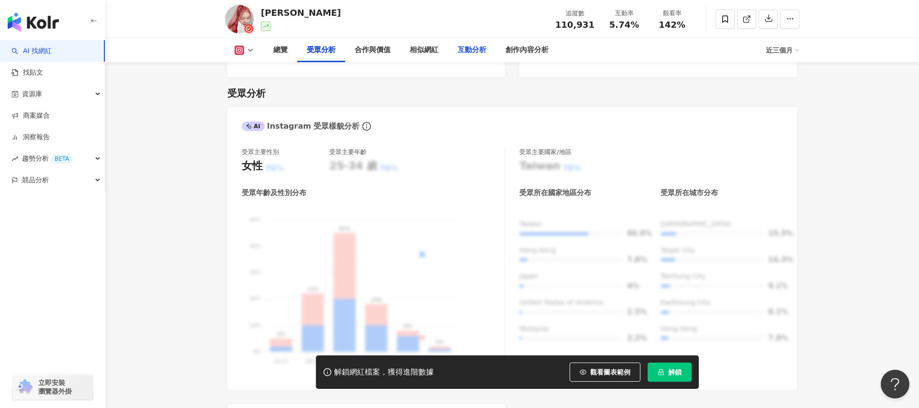
click at [471, 52] on div "互動分析" at bounding box center [471, 49] width 29 height 11
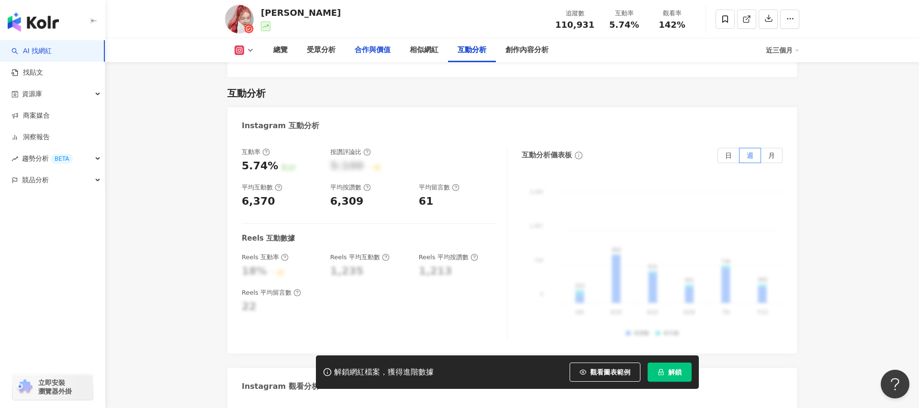
click at [379, 55] on div "合作與價值" at bounding box center [372, 49] width 36 height 11
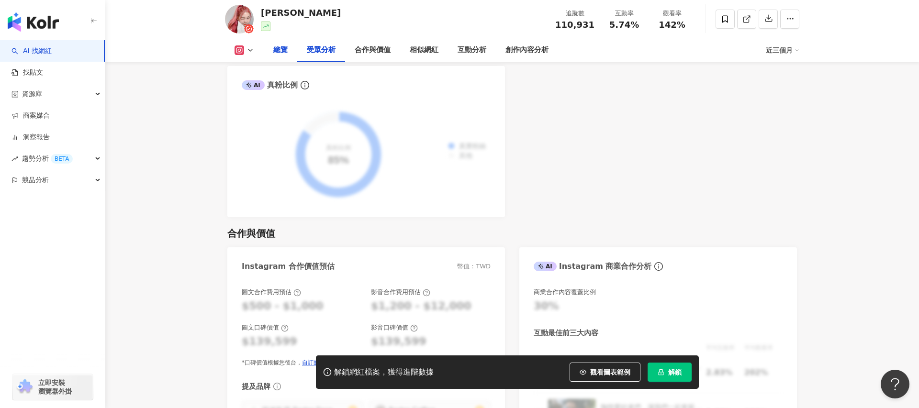
click at [277, 52] on div "總覽" at bounding box center [280, 49] width 14 height 11
